Goal: Task Accomplishment & Management: Use online tool/utility

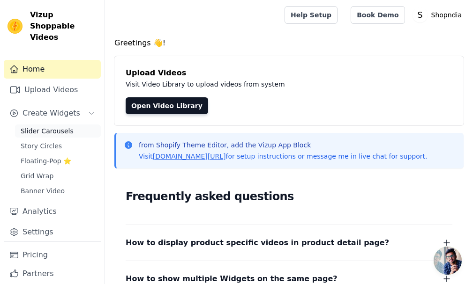
click at [60, 126] on span "Slider Carousels" at bounding box center [47, 130] width 53 height 9
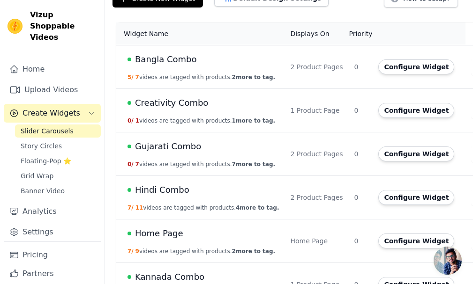
scroll to position [94, 0]
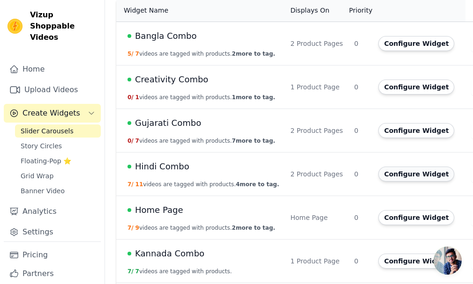
click at [403, 177] on button "Configure Widget" at bounding box center [416, 174] width 76 height 15
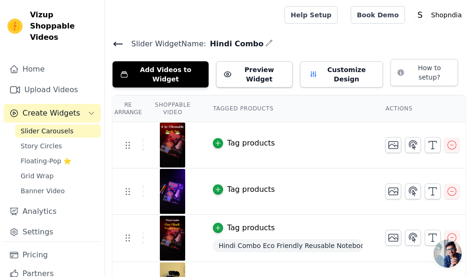
scroll to position [47, 0]
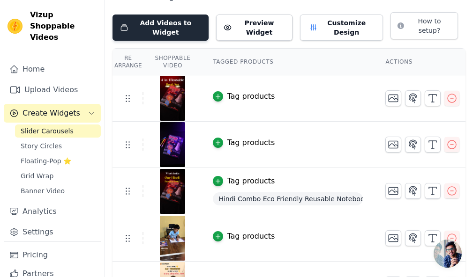
click at [183, 24] on button "Add Videos to Widget" at bounding box center [160, 28] width 96 height 26
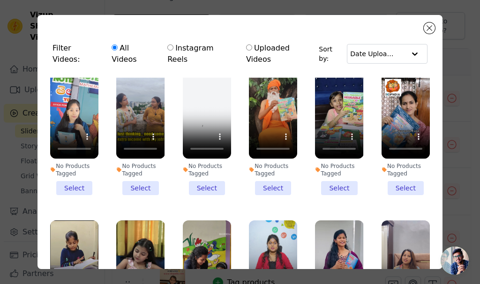
scroll to position [796, 0]
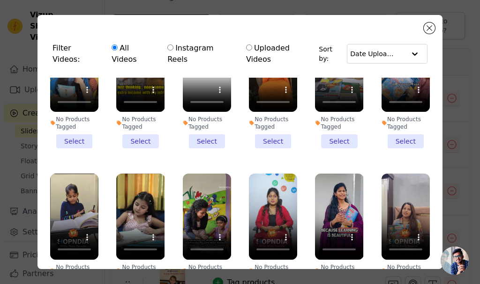
click at [136, 255] on li "No Products Tagged Select" at bounding box center [140, 235] width 48 height 123
click at [0, 0] on input "No Products Tagged Select" at bounding box center [0, 0] width 0 height 0
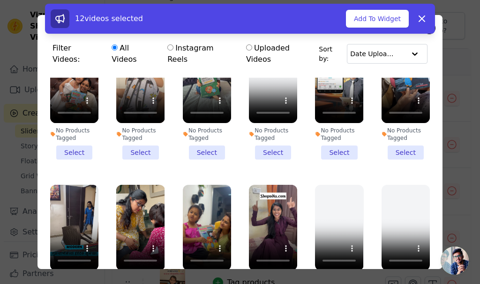
scroll to position [0, 0]
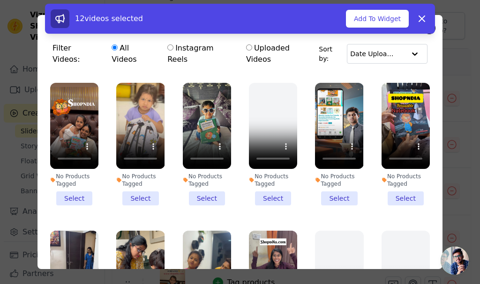
click at [69, 182] on li "No Products Tagged Select" at bounding box center [74, 144] width 48 height 123
click at [0, 0] on input "No Products Tagged Select" at bounding box center [0, 0] width 0 height 0
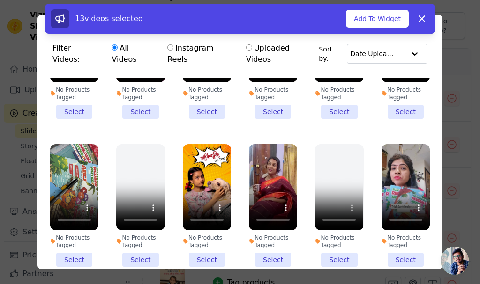
scroll to position [375, 0]
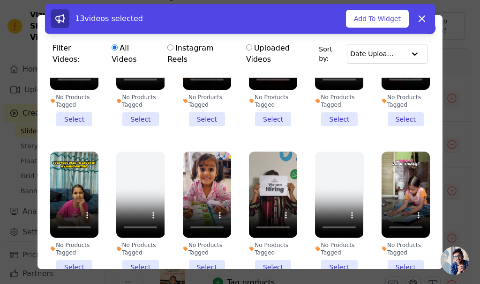
click at [197, 240] on li "No Products Tagged Select" at bounding box center [207, 213] width 48 height 123
click at [0, 0] on input "No Products Tagged Select" at bounding box center [0, 0] width 0 height 0
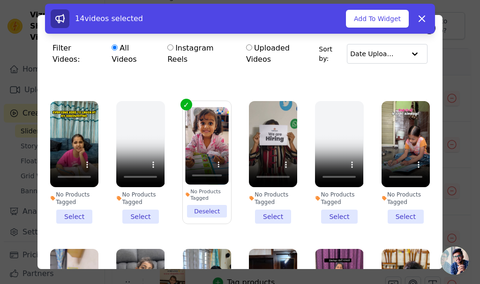
scroll to position [422, 0]
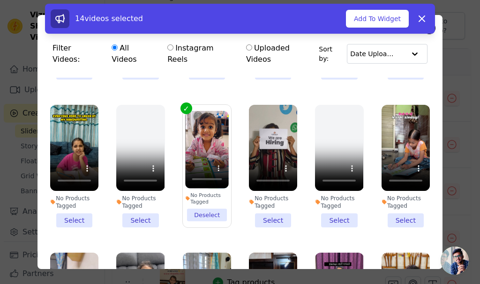
click at [395, 193] on li "No Products Tagged Select" at bounding box center [405, 166] width 48 height 123
click at [0, 0] on input "No Products Tagged Select" at bounding box center [0, 0] width 0 height 0
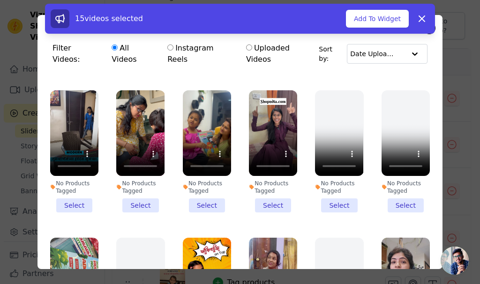
scroll to position [0, 0]
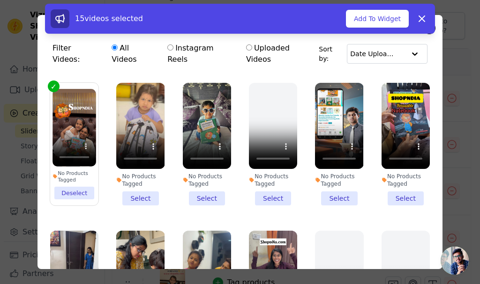
click at [203, 180] on li "No Products Tagged Select" at bounding box center [207, 144] width 48 height 123
click at [0, 0] on input "No Products Tagged Select" at bounding box center [0, 0] width 0 height 0
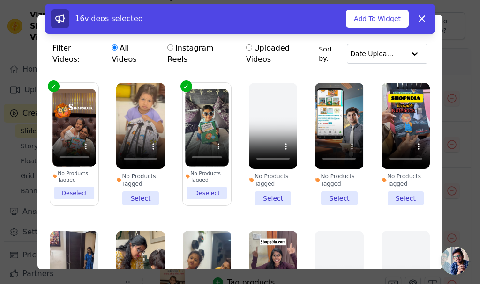
click at [399, 186] on li "No Products Tagged Select" at bounding box center [405, 144] width 48 height 123
click at [0, 0] on input "No Products Tagged Select" at bounding box center [0, 0] width 0 height 0
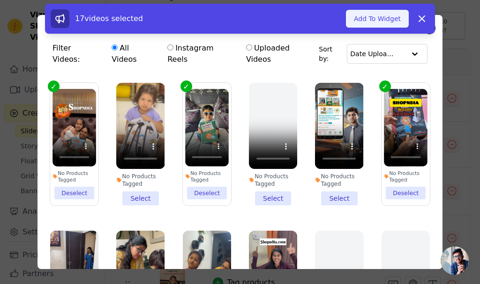
click at [377, 17] on button "Add To Widget" at bounding box center [377, 19] width 63 height 18
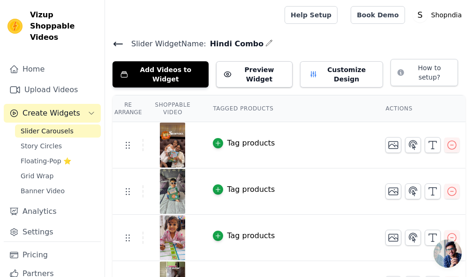
click at [117, 44] on icon at bounding box center [118, 44] width 8 height 4
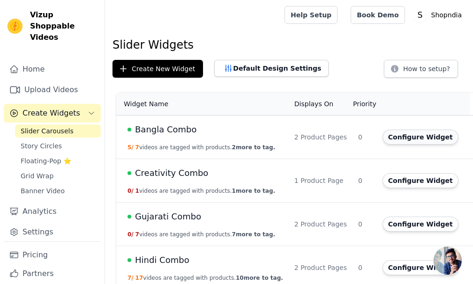
click at [407, 137] on button "Configure Widget" at bounding box center [420, 137] width 76 height 15
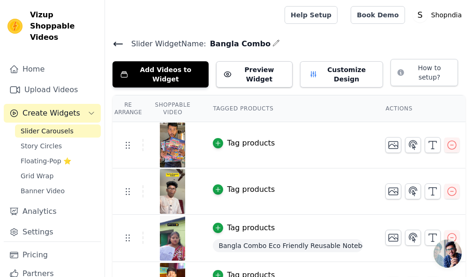
click at [121, 41] on icon at bounding box center [117, 43] width 11 height 11
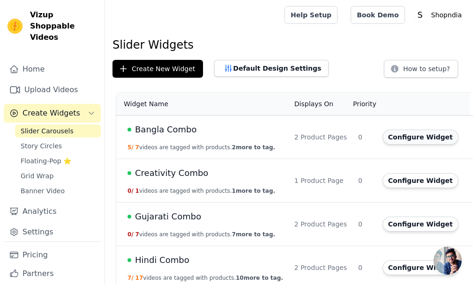
click at [388, 137] on button "Configure Widget" at bounding box center [420, 137] width 76 height 15
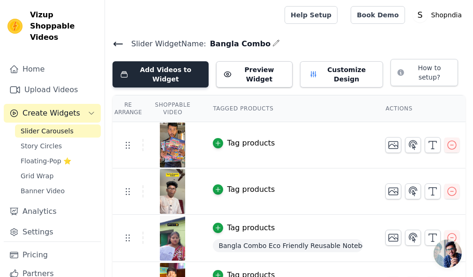
click at [183, 74] on button "Add Videos to Widget" at bounding box center [160, 74] width 96 height 26
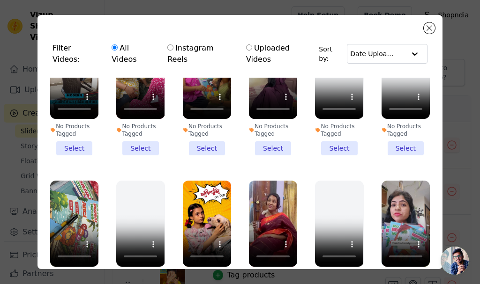
scroll to position [281, 0]
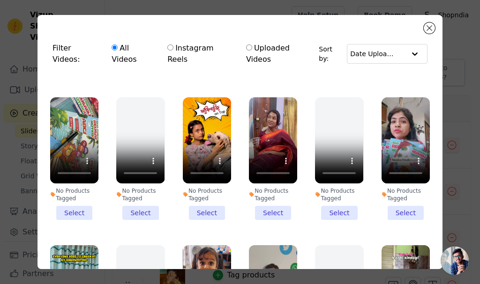
click at [207, 188] on li "No Products Tagged Select" at bounding box center [207, 158] width 48 height 123
click at [0, 0] on input "No Products Tagged Select" at bounding box center [0, 0] width 0 height 0
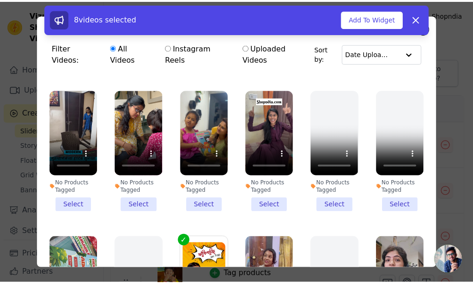
scroll to position [234, 0]
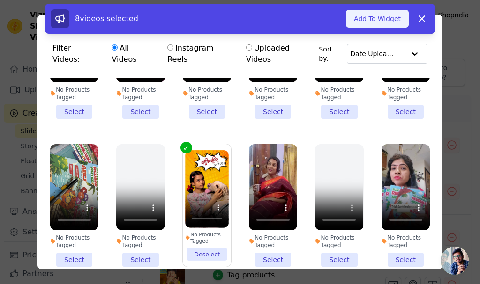
click at [375, 12] on button "Add To Widget" at bounding box center [377, 19] width 63 height 18
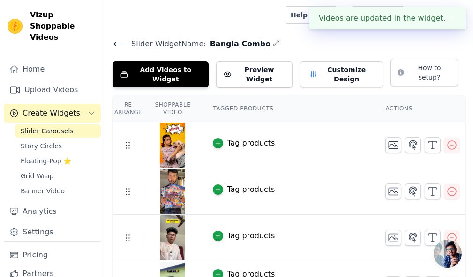
click at [113, 43] on icon at bounding box center [117, 43] width 11 height 11
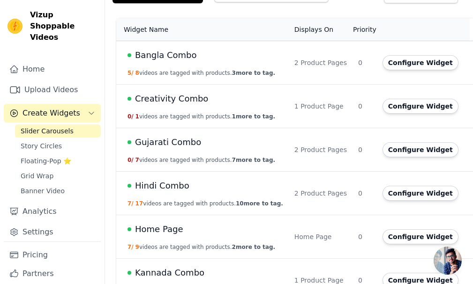
scroll to position [94, 0]
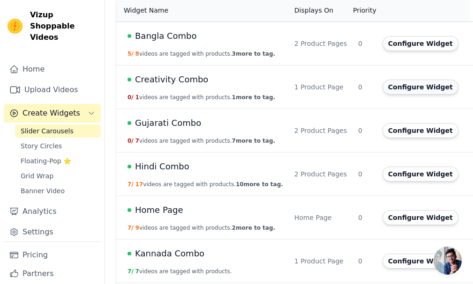
click at [382, 87] on button "Configure Widget" at bounding box center [420, 87] width 76 height 15
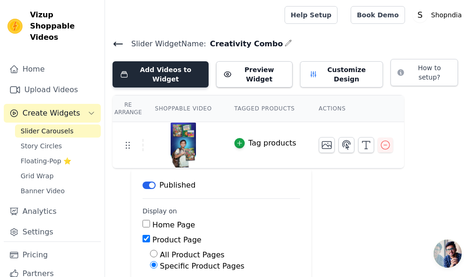
click at [170, 75] on button "Add Videos to Widget" at bounding box center [160, 74] width 96 height 26
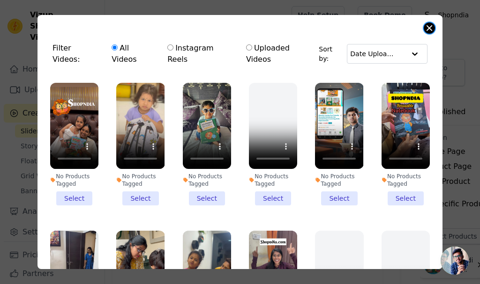
click at [429, 27] on button "Close modal" at bounding box center [428, 27] width 11 height 11
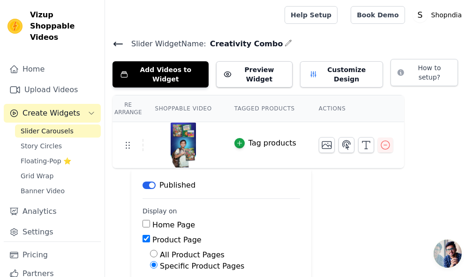
click at [116, 45] on icon at bounding box center [118, 44] width 8 height 4
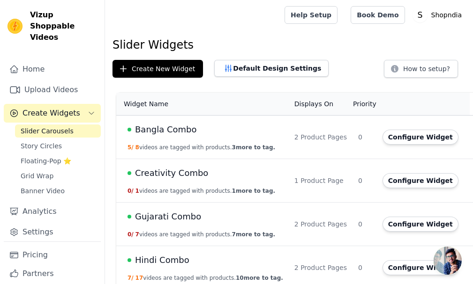
scroll to position [47, 0]
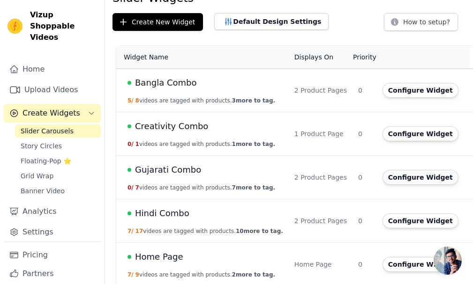
click at [382, 175] on button "Configure Widget" at bounding box center [420, 177] width 76 height 15
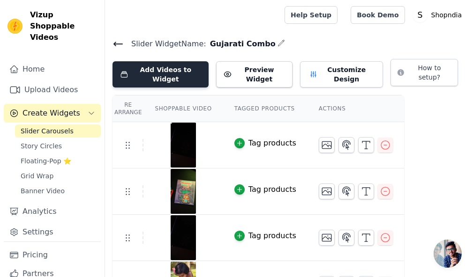
click at [174, 73] on button "Add Videos to Widget" at bounding box center [160, 74] width 96 height 26
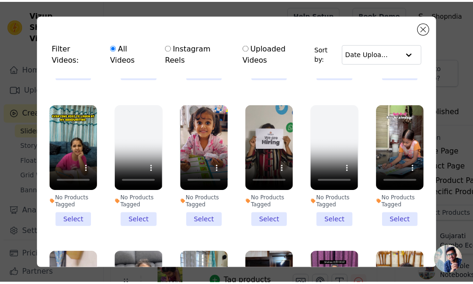
scroll to position [281, 0]
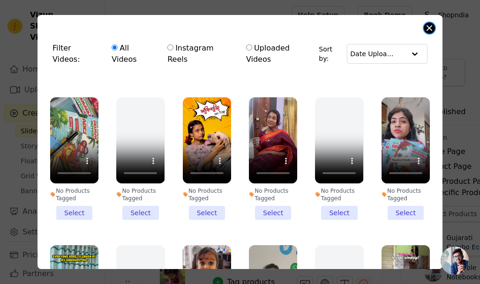
click at [430, 30] on button "Close modal" at bounding box center [428, 27] width 11 height 11
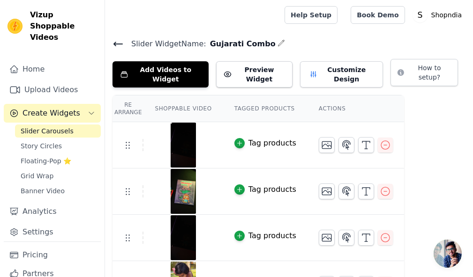
click at [119, 43] on icon at bounding box center [117, 43] width 11 height 11
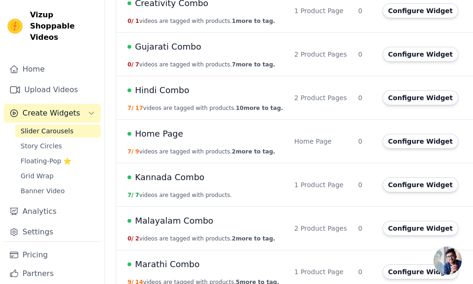
scroll to position [187, 0]
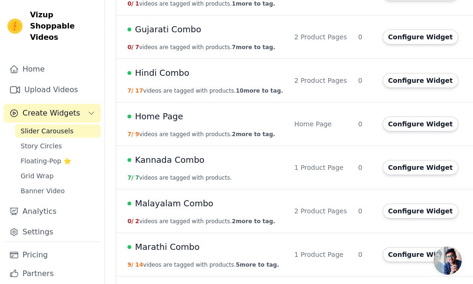
click at [156, 162] on span "Kannada Combo" at bounding box center [169, 160] width 69 height 13
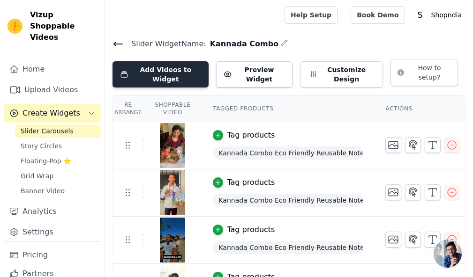
click at [150, 65] on button "Add Videos to Widget" at bounding box center [160, 74] width 96 height 26
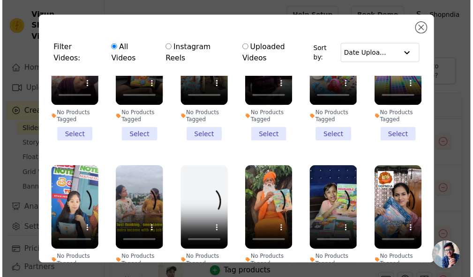
scroll to position [656, 0]
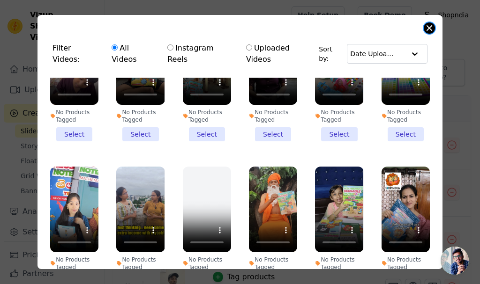
click at [428, 27] on button "Close modal" at bounding box center [428, 27] width 11 height 11
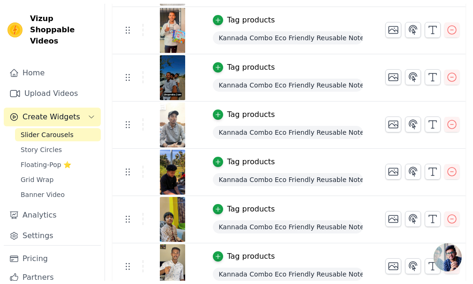
scroll to position [0, 0]
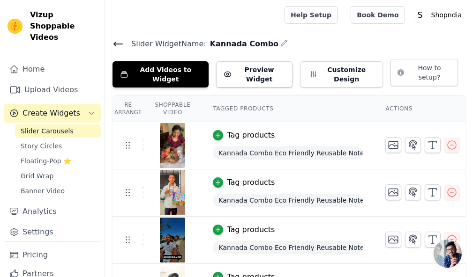
click at [113, 42] on icon at bounding box center [117, 43] width 11 height 11
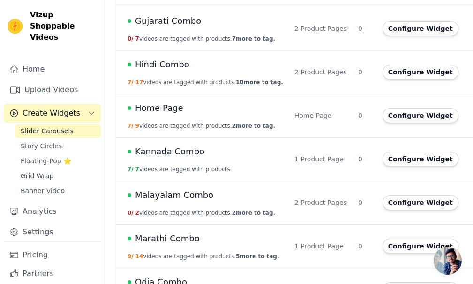
scroll to position [234, 0]
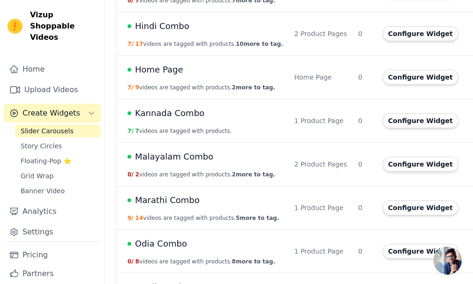
click at [162, 158] on span "Malayalam Combo" at bounding box center [174, 156] width 78 height 13
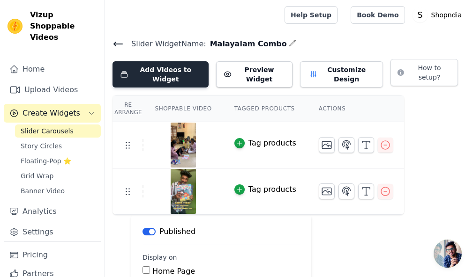
click at [152, 66] on button "Add Videos to Widget" at bounding box center [160, 74] width 96 height 26
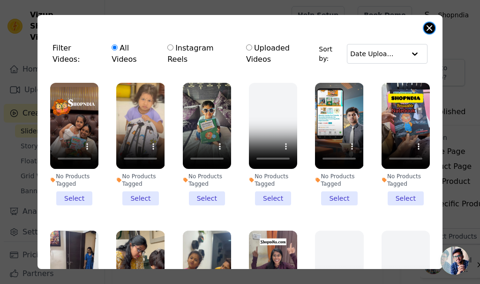
click at [426, 27] on button "Close modal" at bounding box center [428, 27] width 11 height 11
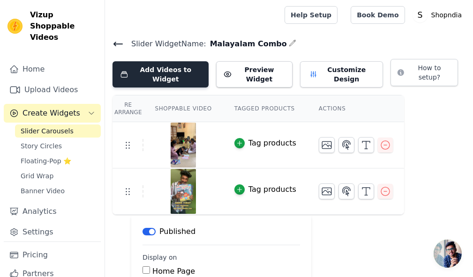
click at [152, 68] on button "Add Videos to Widget" at bounding box center [160, 74] width 96 height 26
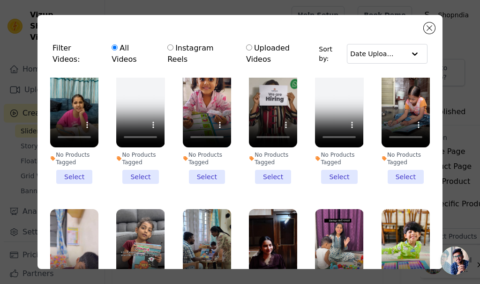
scroll to position [468, 0]
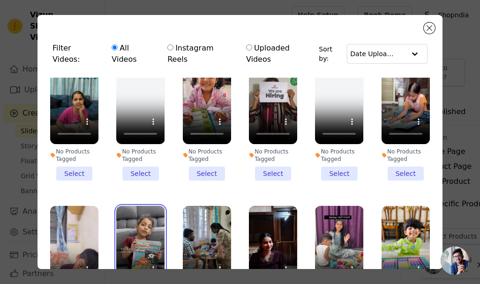
click at [131, 220] on video at bounding box center [140, 249] width 48 height 86
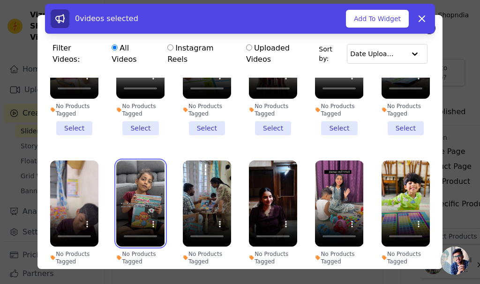
scroll to position [562, 0]
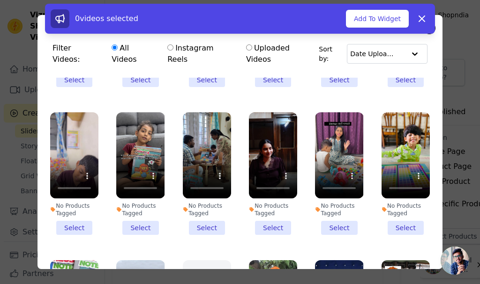
click at [148, 200] on li "No Products Tagged Select" at bounding box center [140, 173] width 48 height 123
click at [0, 0] on input "No Products Tagged Select" at bounding box center [0, 0] width 0 height 0
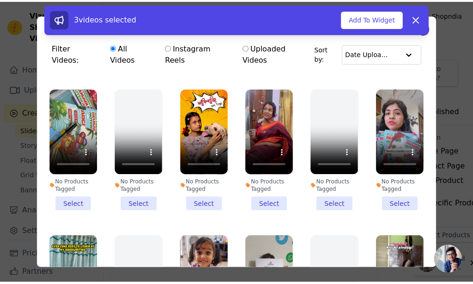
scroll to position [281, 0]
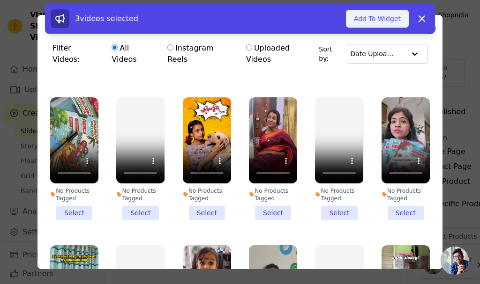
click at [375, 20] on button "Add To Widget" at bounding box center [377, 19] width 63 height 18
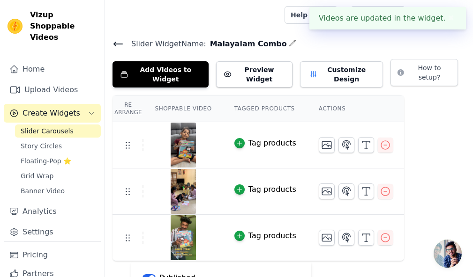
click at [118, 41] on icon at bounding box center [117, 43] width 11 height 11
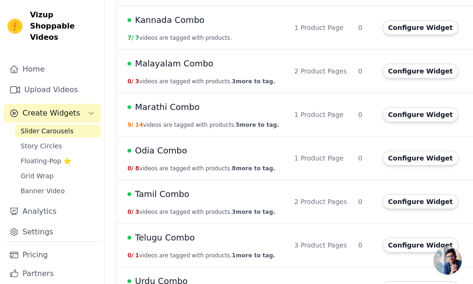
scroll to position [328, 0]
click at [168, 109] on span "Marathi Combo" at bounding box center [167, 106] width 65 height 13
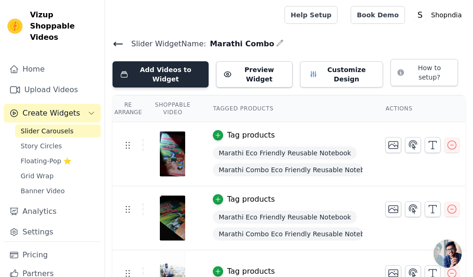
click at [175, 72] on button "Add Videos to Widget" at bounding box center [160, 74] width 96 height 26
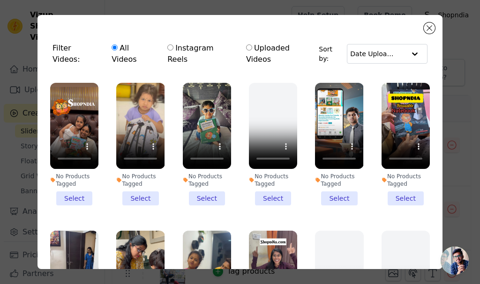
click at [327, 187] on li "No Products Tagged Select" at bounding box center [339, 144] width 48 height 123
click at [0, 0] on input "No Products Tagged Select" at bounding box center [0, 0] width 0 height 0
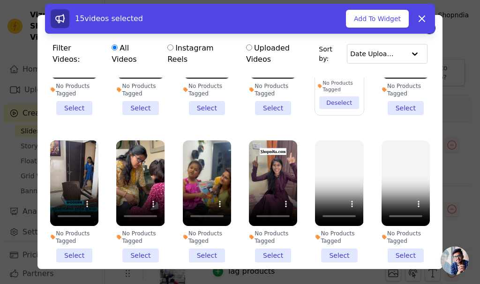
scroll to position [94, 0]
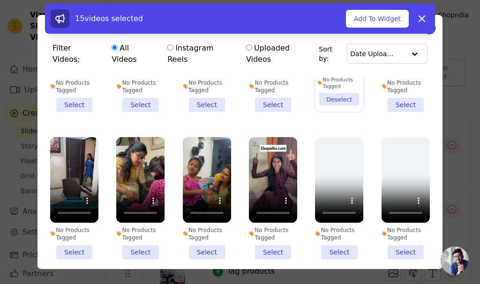
click at [124, 233] on li "No Products Tagged Select" at bounding box center [140, 198] width 48 height 123
click at [0, 0] on input "No Products Tagged Select" at bounding box center [0, 0] width 0 height 0
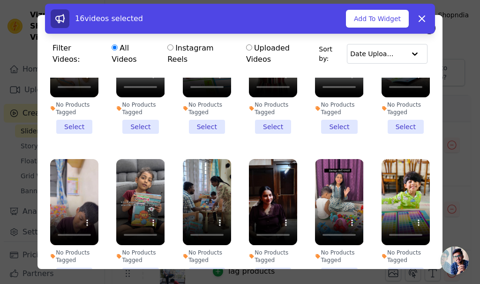
scroll to position [562, 0]
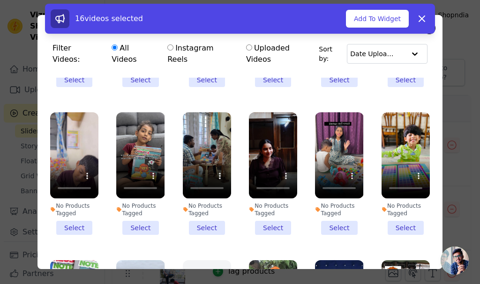
click at [324, 197] on li "No Products Tagged Select" at bounding box center [339, 173] width 48 height 123
click at [0, 0] on input "No Products Tagged Select" at bounding box center [0, 0] width 0 height 0
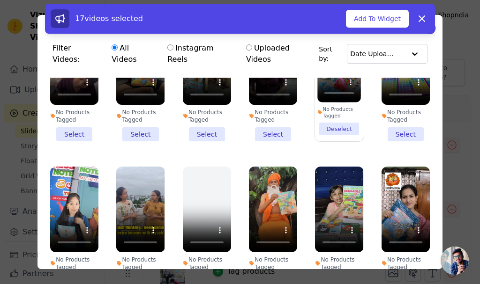
scroll to position [703, 0]
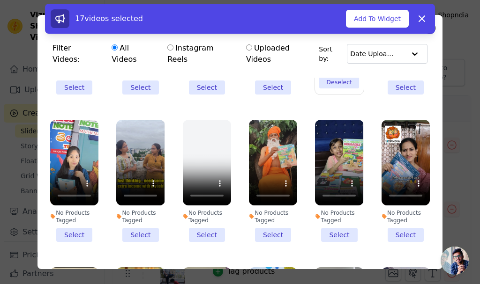
click at [260, 207] on li "No Products Tagged Select" at bounding box center [273, 181] width 48 height 123
click at [0, 0] on input "No Products Tagged Select" at bounding box center [0, 0] width 0 height 0
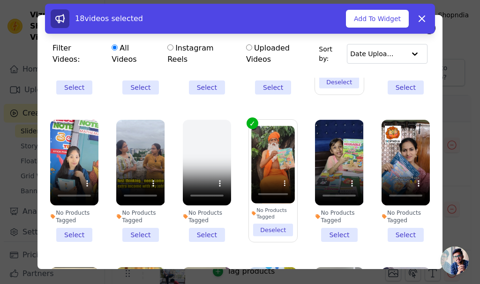
click at [323, 204] on li "No Products Tagged Select" at bounding box center [339, 181] width 48 height 123
click at [0, 0] on input "No Products Tagged Select" at bounding box center [0, 0] width 0 height 0
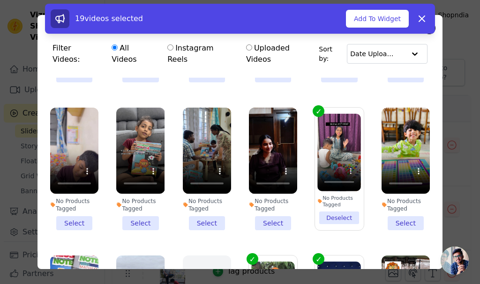
scroll to position [515, 0]
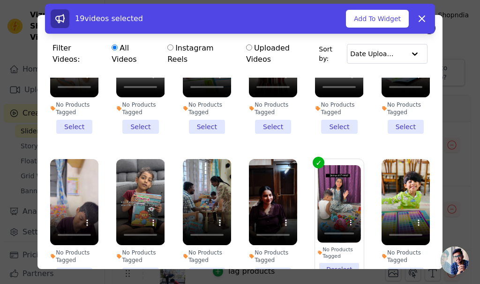
click at [264, 242] on li "No Products Tagged Select" at bounding box center [273, 220] width 48 height 123
click at [0, 0] on input "No Products Tagged Select" at bounding box center [0, 0] width 0 height 0
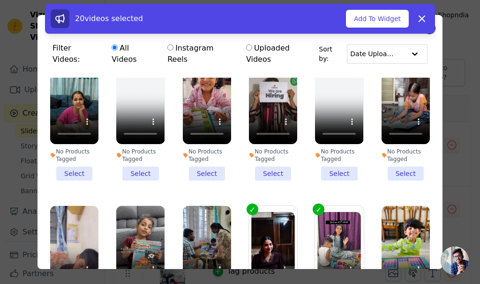
scroll to position [562, 0]
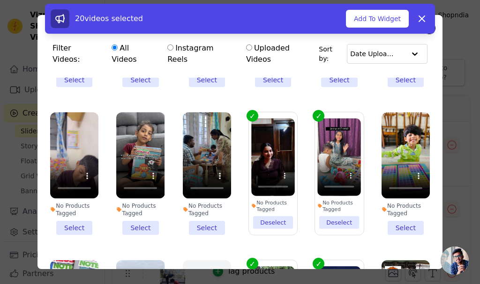
click at [82, 204] on li "No Products Tagged Select" at bounding box center [74, 173] width 48 height 123
click at [0, 0] on input "No Products Tagged Select" at bounding box center [0, 0] width 0 height 0
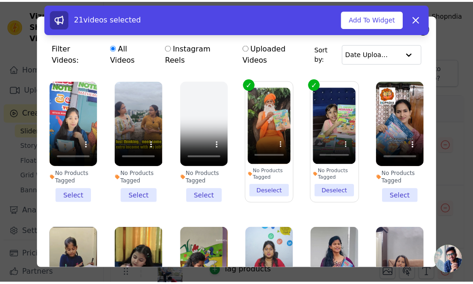
scroll to position [749, 0]
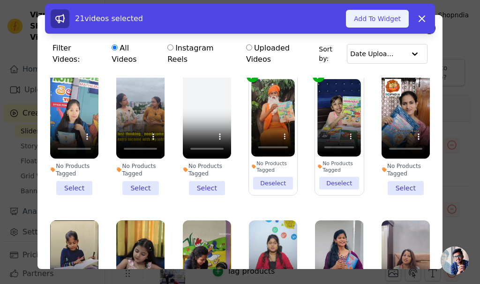
click at [378, 19] on button "Add To Widget" at bounding box center [377, 19] width 63 height 18
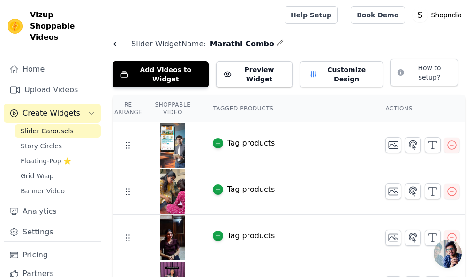
click at [115, 43] on icon at bounding box center [118, 44] width 8 height 4
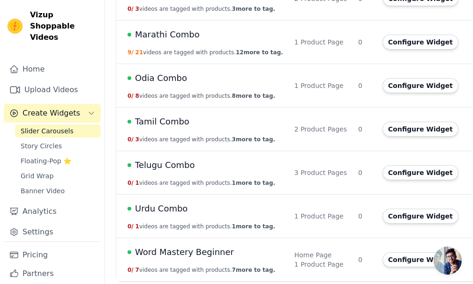
scroll to position [401, 0]
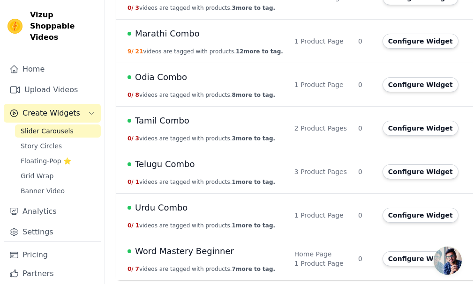
click at [192, 89] on td "Odia Combo 0 / 8 videos are tagged with products. 8 more to tag." at bounding box center [202, 85] width 172 height 44
click at [389, 83] on button "Configure Widget" at bounding box center [420, 84] width 76 height 15
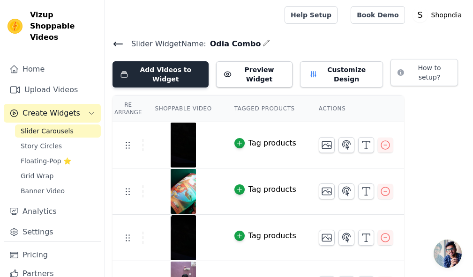
click at [154, 65] on button "Add Videos to Widget" at bounding box center [160, 74] width 96 height 26
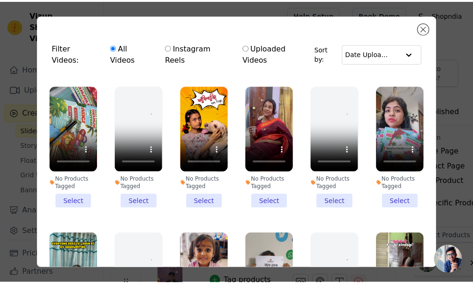
scroll to position [234, 0]
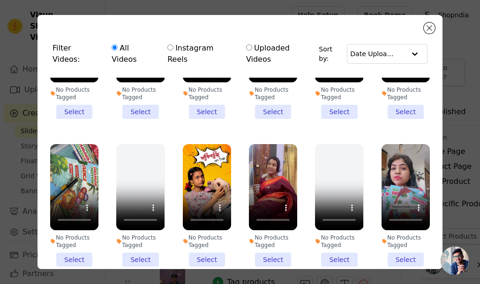
click at [390, 235] on li "No Products Tagged Select" at bounding box center [405, 205] width 48 height 123
click at [0, 0] on input "No Products Tagged Select" at bounding box center [0, 0] width 0 height 0
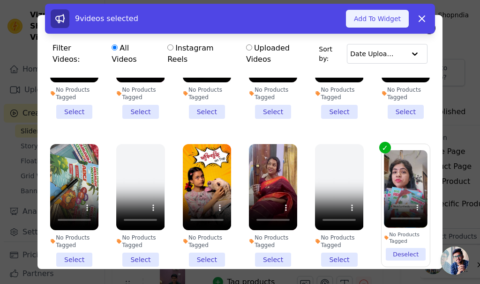
click at [389, 21] on button "Add To Widget" at bounding box center [377, 19] width 63 height 18
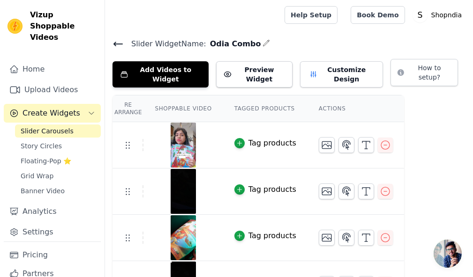
click at [114, 45] on icon at bounding box center [117, 43] width 11 height 11
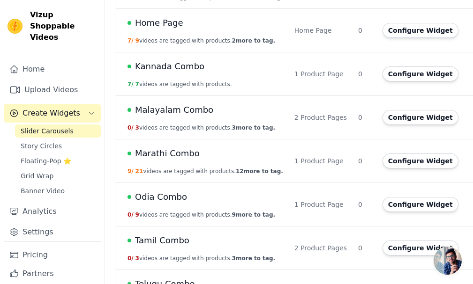
scroll to position [328, 0]
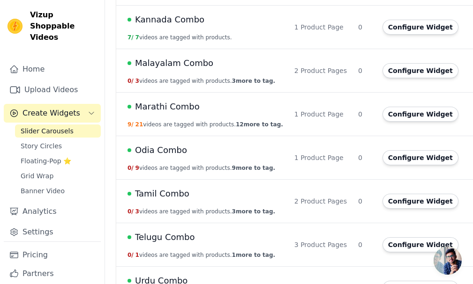
click at [173, 191] on span "Tamil Combo" at bounding box center [162, 193] width 54 height 13
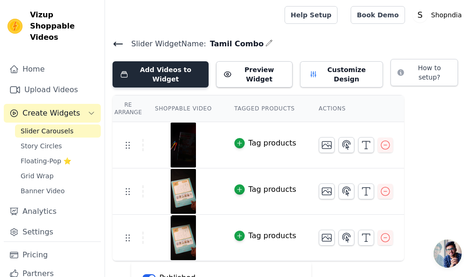
click at [146, 71] on button "Add Videos to Widget" at bounding box center [160, 74] width 96 height 26
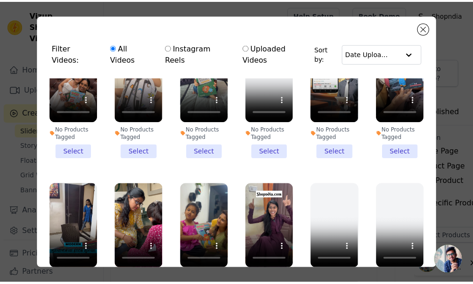
scroll to position [281, 0]
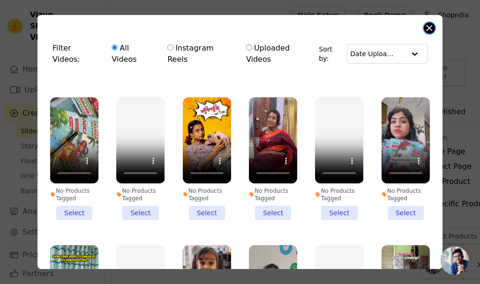
click at [428, 28] on button "Close modal" at bounding box center [428, 27] width 11 height 11
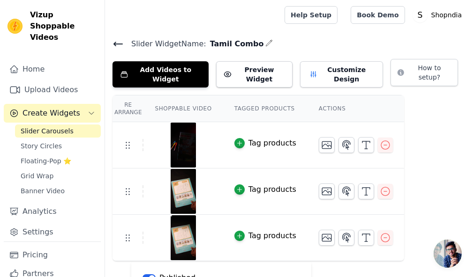
click at [119, 41] on icon at bounding box center [117, 43] width 11 height 11
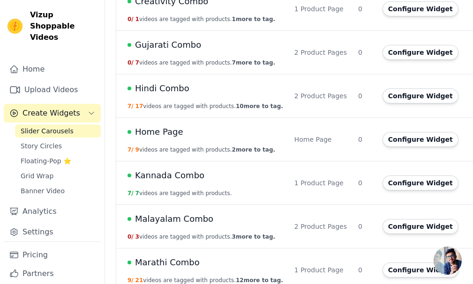
scroll to position [234, 0]
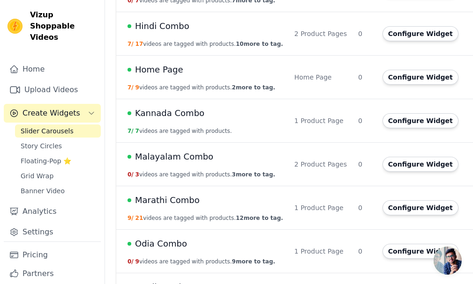
click at [160, 163] on span "Malayalam Combo" at bounding box center [174, 156] width 78 height 13
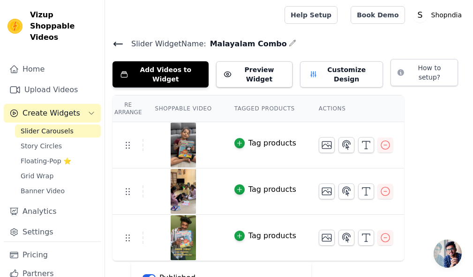
click at [114, 43] on icon at bounding box center [118, 44] width 8 height 4
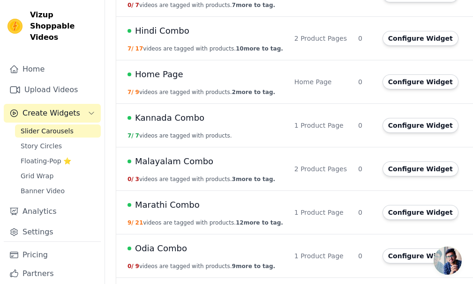
scroll to position [234, 0]
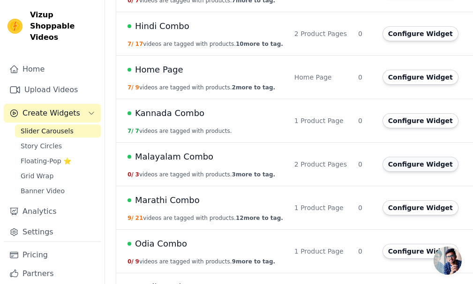
click at [404, 164] on button "Configure Widget" at bounding box center [420, 164] width 76 height 15
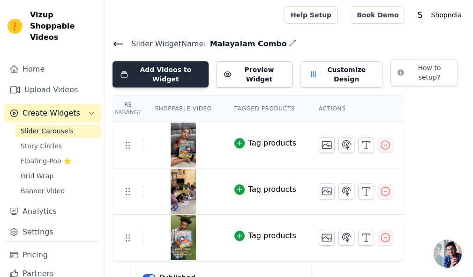
click at [145, 68] on button "Add Videos to Widget" at bounding box center [160, 74] width 96 height 26
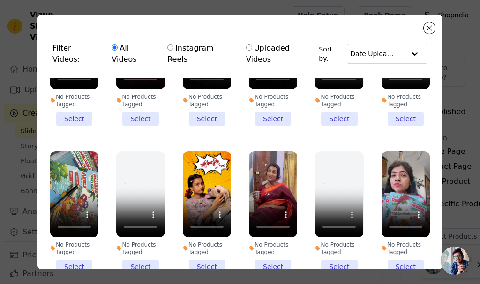
scroll to position [187, 0]
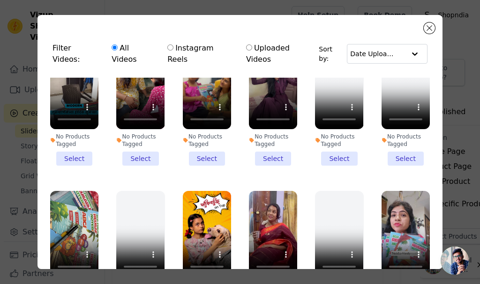
click at [257, 147] on li "No Products Tagged Select" at bounding box center [273, 105] width 48 height 123
click at [0, 0] on input "No Products Tagged Select" at bounding box center [0, 0] width 0 height 0
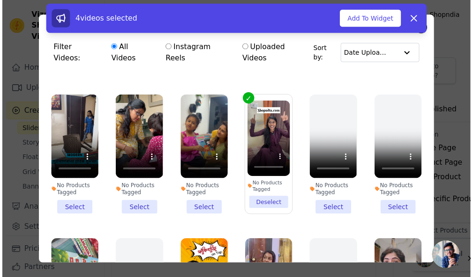
scroll to position [94, 0]
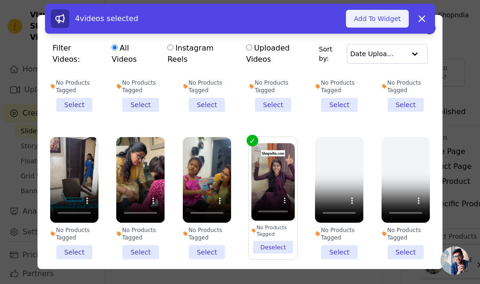
click at [363, 18] on button "Add To Widget" at bounding box center [377, 19] width 63 height 18
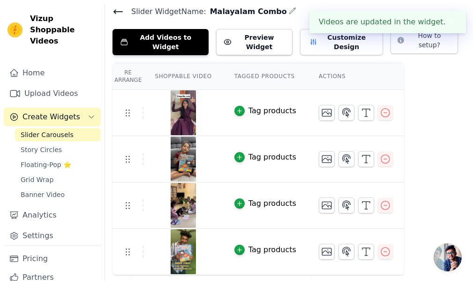
scroll to position [0, 0]
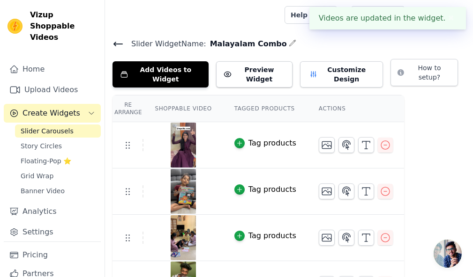
click at [120, 40] on icon at bounding box center [117, 43] width 11 height 11
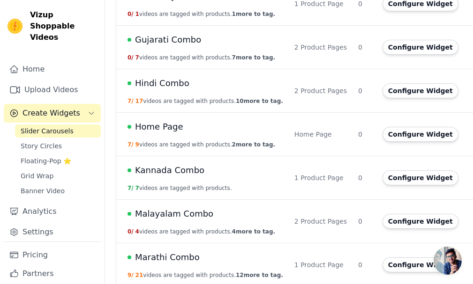
scroll to position [234, 0]
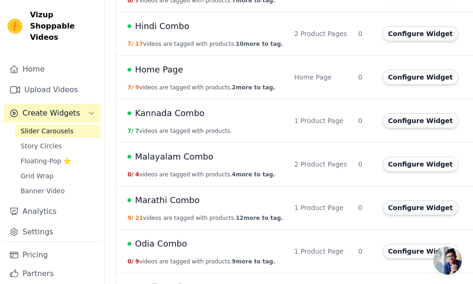
click at [393, 209] on button "Configure Widget" at bounding box center [420, 207] width 76 height 15
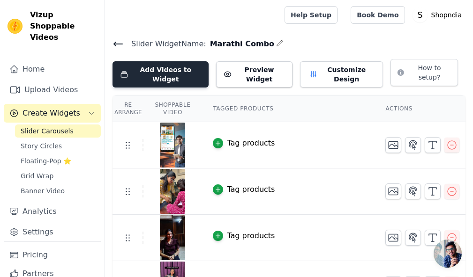
click at [187, 73] on button "Add Videos to Widget" at bounding box center [160, 74] width 96 height 26
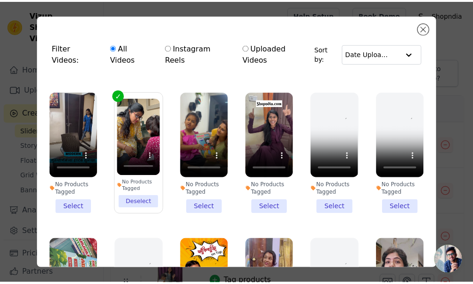
scroll to position [141, 0]
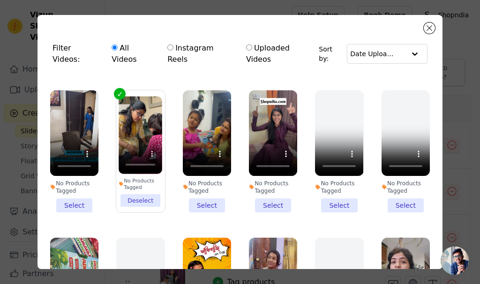
click at [199, 185] on li "No Products Tagged Select" at bounding box center [207, 151] width 48 height 123
click at [0, 0] on input "No Products Tagged Select" at bounding box center [0, 0] width 0 height 0
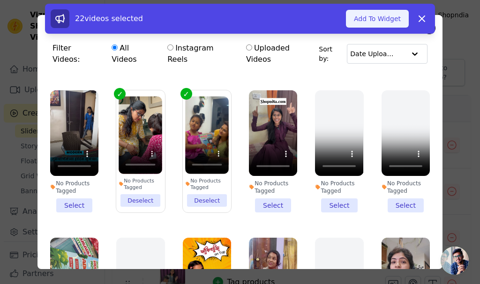
click at [359, 19] on button "Add To Widget" at bounding box center [377, 19] width 63 height 18
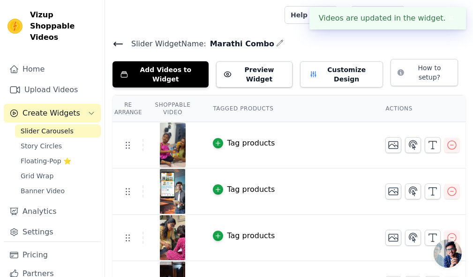
click at [119, 42] on icon at bounding box center [117, 43] width 11 height 11
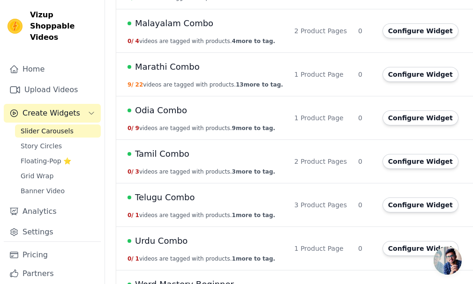
scroll to position [375, 0]
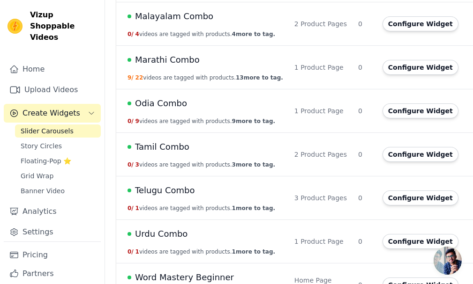
click at [186, 200] on td "Telugu Combo 0 / 1 videos are tagged with products. 1 more to tag." at bounding box center [202, 199] width 172 height 44
click at [382, 152] on button "Configure Widget" at bounding box center [420, 154] width 76 height 15
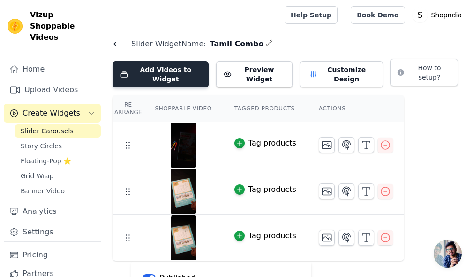
click at [137, 68] on button "Add Videos to Widget" at bounding box center [160, 74] width 96 height 26
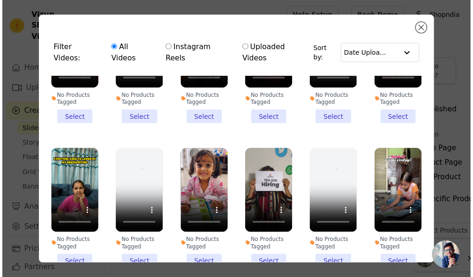
scroll to position [234, 0]
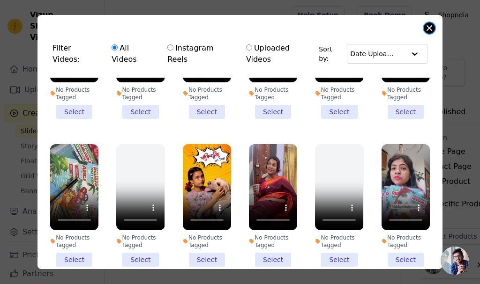
click at [426, 27] on button "Close modal" at bounding box center [428, 27] width 11 height 11
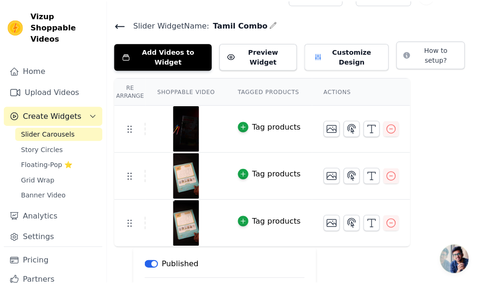
scroll to position [0, 0]
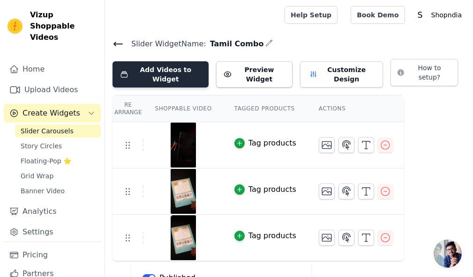
click at [141, 65] on button "Add Videos to Widget" at bounding box center [160, 74] width 96 height 26
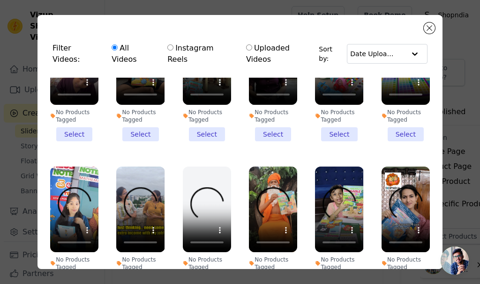
scroll to position [703, 0]
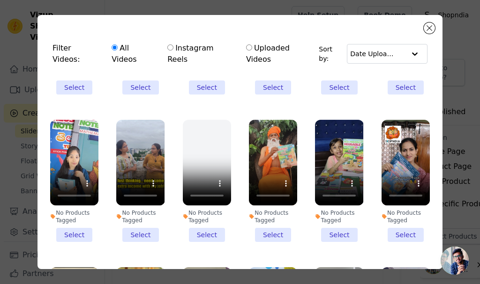
click at [75, 205] on li "No Products Tagged Select" at bounding box center [74, 181] width 48 height 123
click at [0, 0] on input "No Products Tagged Select" at bounding box center [0, 0] width 0 height 0
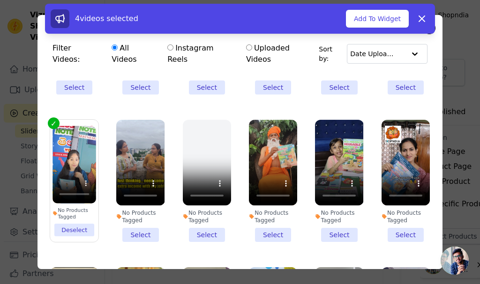
click at [392, 203] on li "No Products Tagged Select" at bounding box center [405, 181] width 48 height 123
click at [0, 0] on input "No Products Tagged Select" at bounding box center [0, 0] width 0 height 0
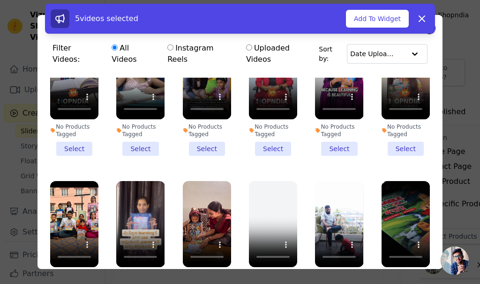
scroll to position [1031, 0]
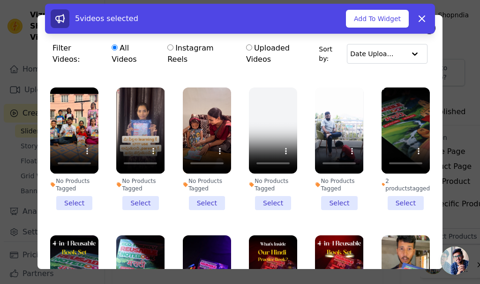
click at [139, 169] on li "No Products Tagged Select" at bounding box center [140, 149] width 48 height 123
click at [0, 0] on input "No Products Tagged Select" at bounding box center [0, 0] width 0 height 0
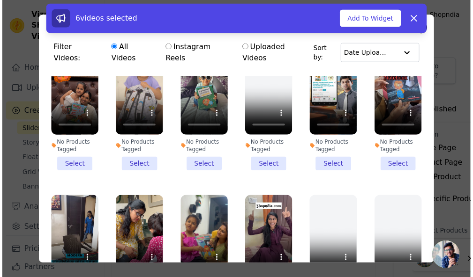
scroll to position [0, 0]
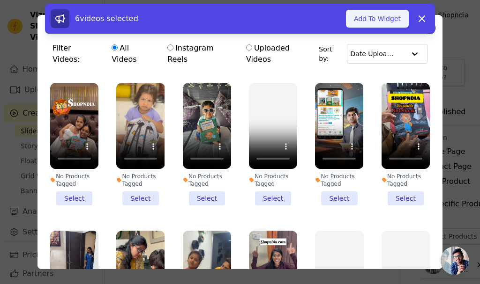
click at [376, 13] on button "Add To Widget" at bounding box center [377, 19] width 63 height 18
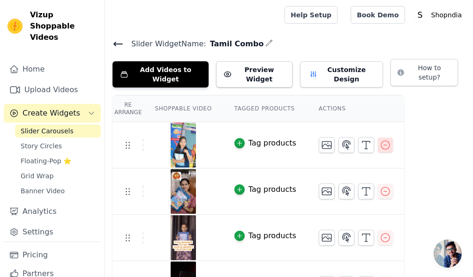
click at [379, 140] on icon "button" at bounding box center [384, 145] width 11 height 11
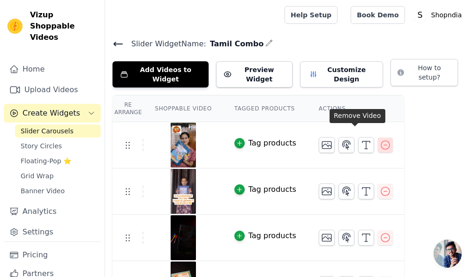
click at [379, 140] on icon "button" at bounding box center [384, 145] width 11 height 11
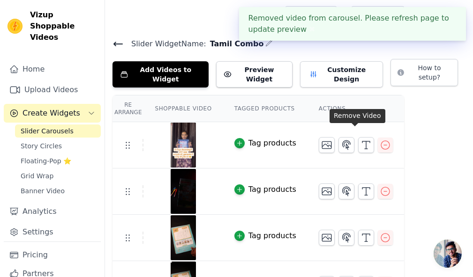
click at [379, 140] on icon "button" at bounding box center [384, 145] width 11 height 11
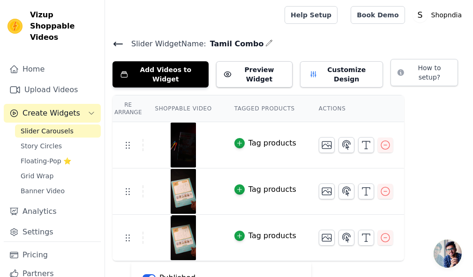
click at [115, 42] on icon at bounding box center [118, 44] width 8 height 4
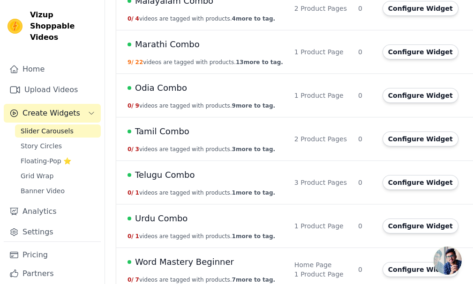
scroll to position [401, 0]
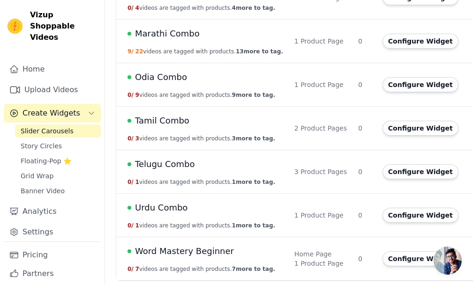
click at [169, 163] on span "Telugu Combo" at bounding box center [165, 164] width 60 height 13
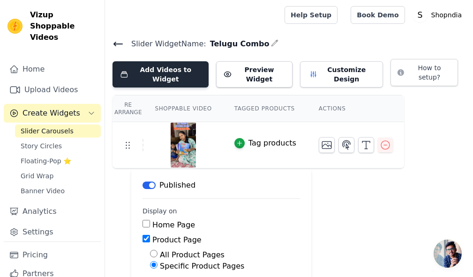
click at [190, 68] on button "Add Videos to Widget" at bounding box center [160, 74] width 96 height 26
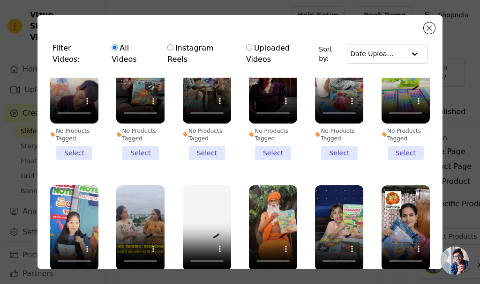
scroll to position [656, 0]
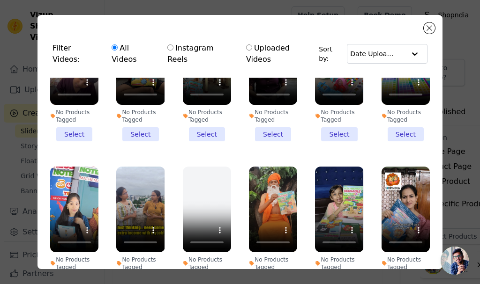
click at [79, 252] on li "No Products Tagged Select" at bounding box center [74, 228] width 48 height 123
click at [0, 0] on input "No Products Tagged Select" at bounding box center [0, 0] width 0 height 0
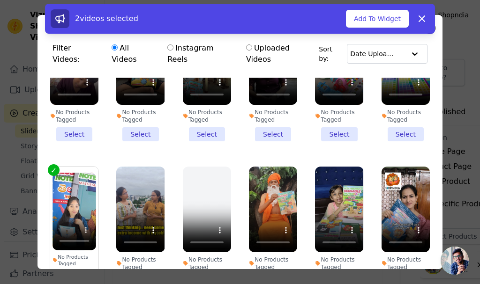
scroll to position [703, 0]
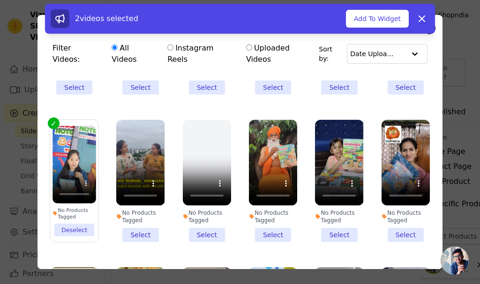
click at [394, 203] on li "No Products Tagged Select" at bounding box center [405, 181] width 48 height 123
click at [0, 0] on input "No Products Tagged Select" at bounding box center [0, 0] width 0 height 0
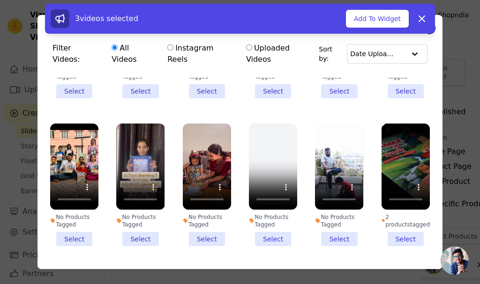
scroll to position [984, 0]
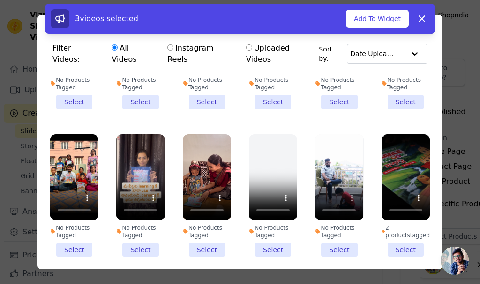
click at [141, 210] on li "No Products Tagged Select" at bounding box center [140, 195] width 48 height 123
click at [0, 0] on input "No Products Tagged Select" at bounding box center [0, 0] width 0 height 0
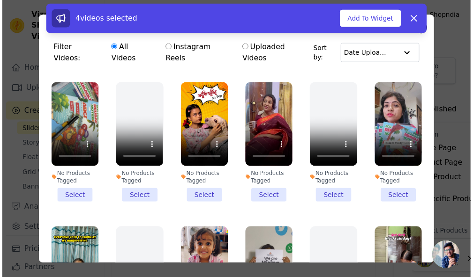
scroll to position [187, 0]
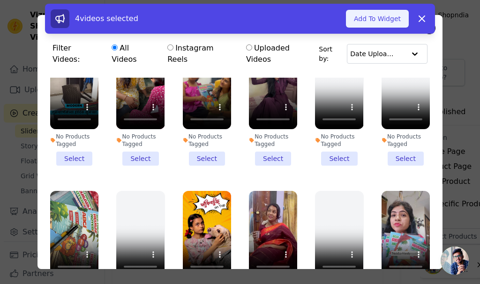
click at [384, 18] on button "Add To Widget" at bounding box center [377, 19] width 63 height 18
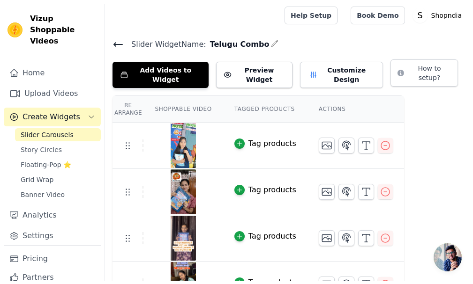
scroll to position [0, 0]
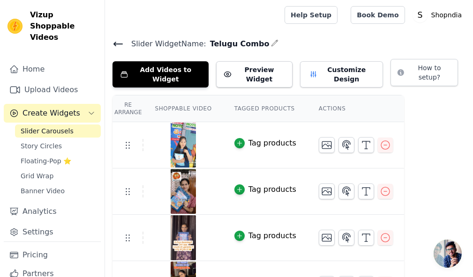
click at [115, 46] on icon at bounding box center [117, 43] width 11 height 11
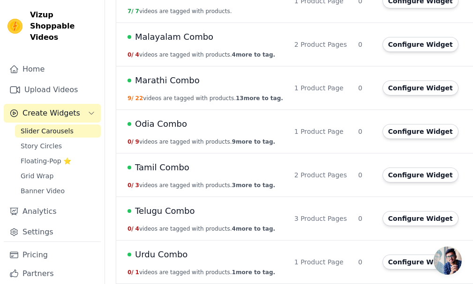
scroll to position [401, 0]
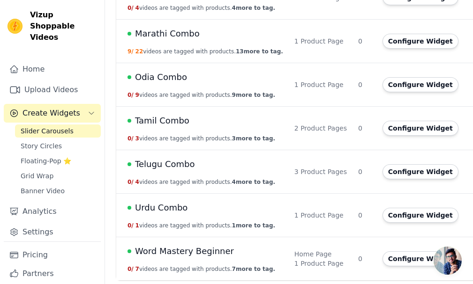
click at [171, 210] on span "Urdu Combo" at bounding box center [161, 207] width 52 height 13
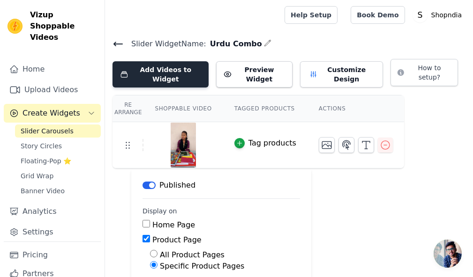
click at [163, 71] on button "Add Videos to Widget" at bounding box center [160, 74] width 96 height 26
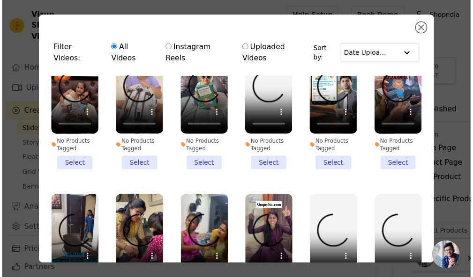
scroll to position [47, 0]
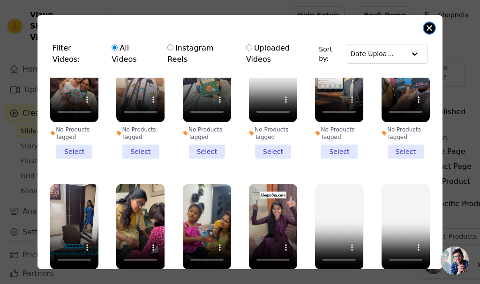
click at [427, 27] on button "Close modal" at bounding box center [428, 27] width 11 height 11
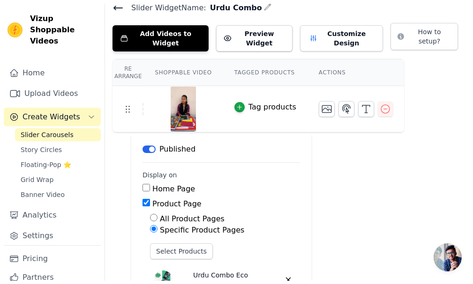
scroll to position [0, 0]
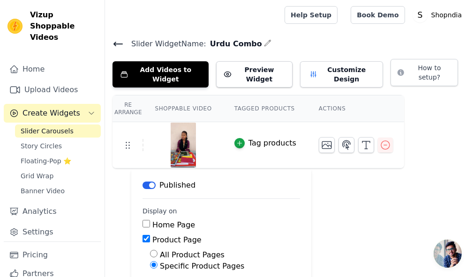
click at [117, 43] on icon at bounding box center [118, 44] width 8 height 4
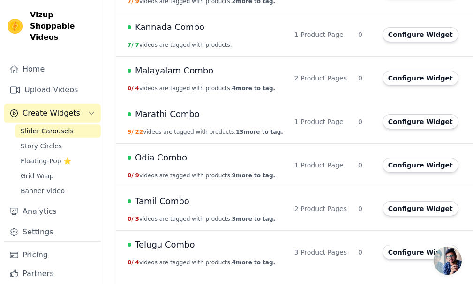
scroll to position [354, 0]
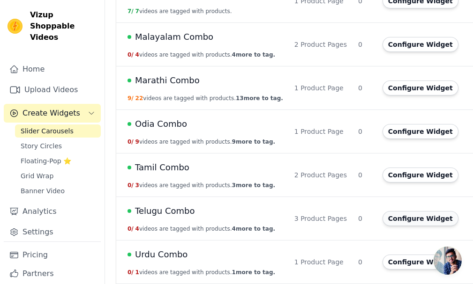
click at [382, 219] on button "Configure Widget" at bounding box center [420, 218] width 76 height 15
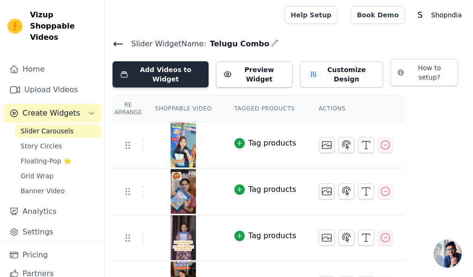
click at [163, 74] on button "Add Videos to Widget" at bounding box center [160, 74] width 96 height 26
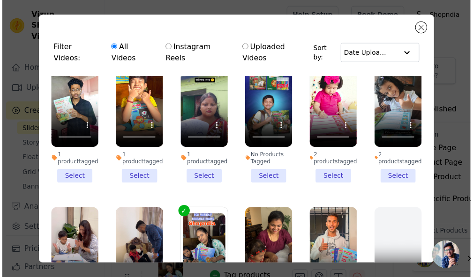
scroll to position [2120, 0]
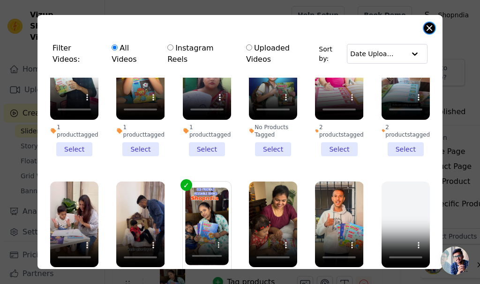
click at [426, 27] on button "Close modal" at bounding box center [428, 27] width 11 height 11
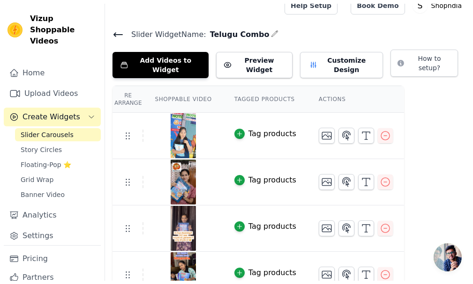
scroll to position [0, 0]
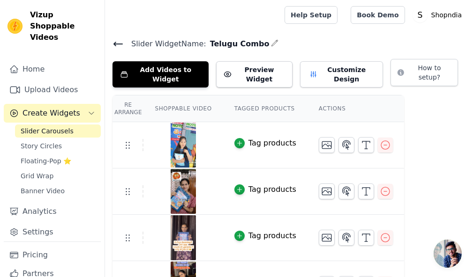
click at [113, 42] on icon at bounding box center [117, 43] width 11 height 11
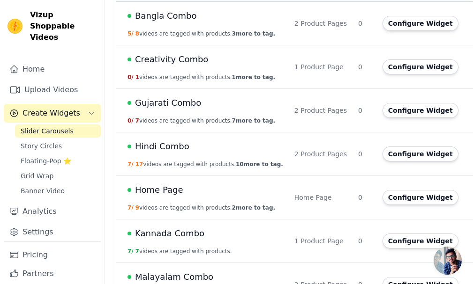
scroll to position [120, 0]
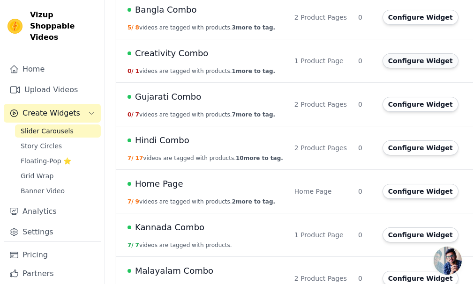
click at [414, 59] on button "Configure Widget" at bounding box center [420, 60] width 76 height 15
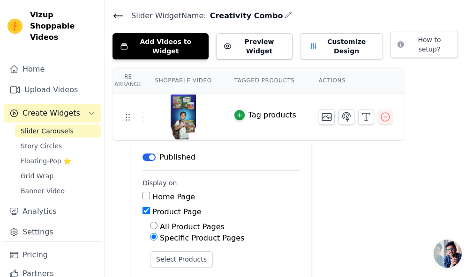
scroll to position [47, 0]
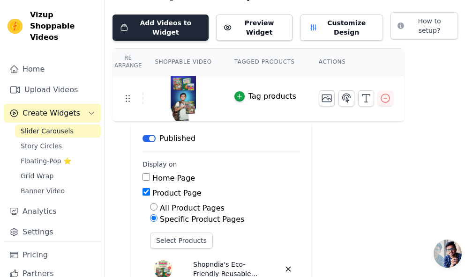
click at [186, 24] on button "Add Videos to Widget" at bounding box center [160, 28] width 96 height 26
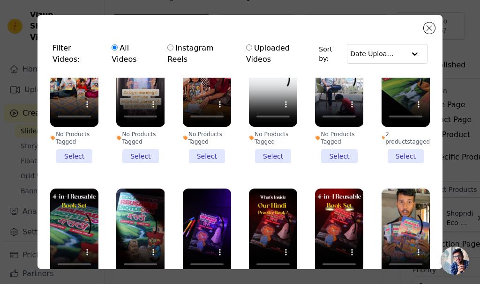
scroll to position [1358, 0]
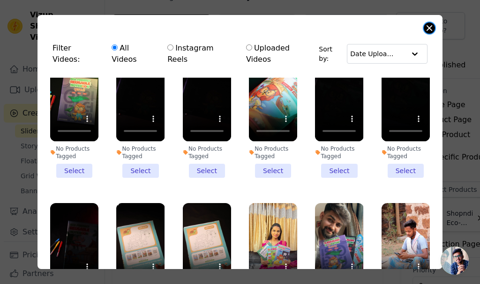
click at [426, 25] on button "Close modal" at bounding box center [428, 27] width 11 height 11
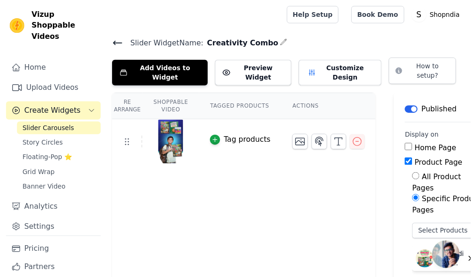
scroll to position [47, 0]
